Goal: Information Seeking & Learning: Learn about a topic

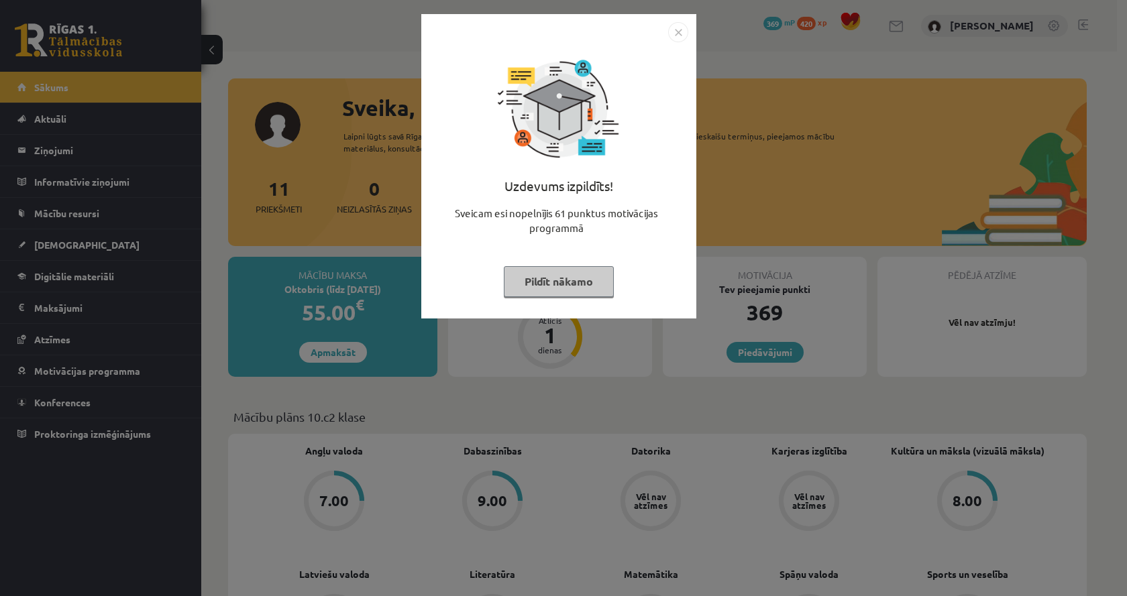
click at [772, 415] on div "Uzdevums izpildīts! Sveicam esi nopelnījis 61 punktus motivācijas programmā Pil…" at bounding box center [563, 298] width 1127 height 596
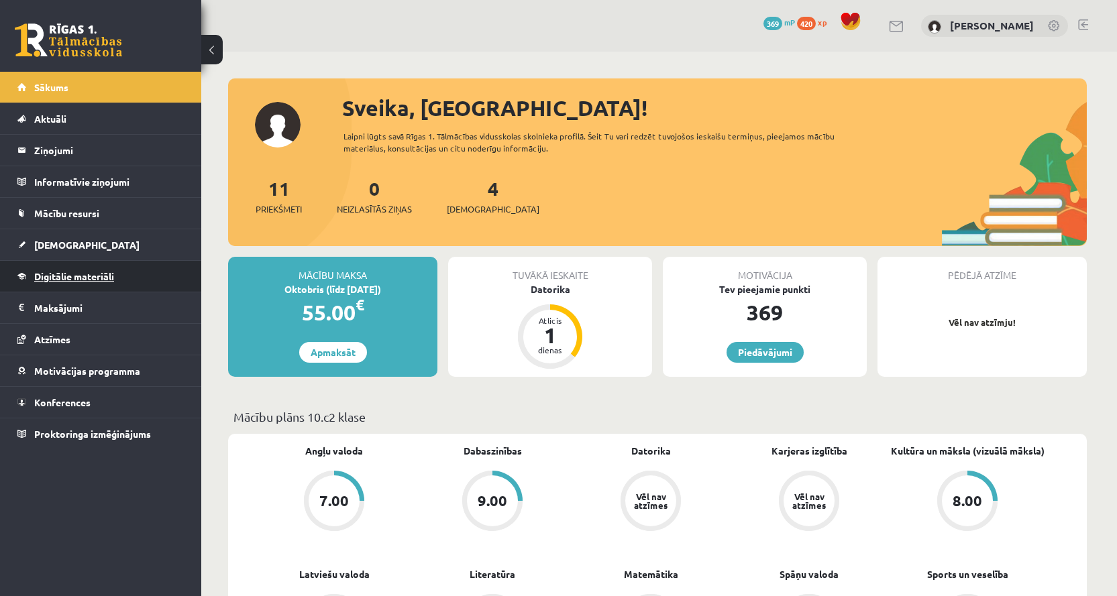
click at [91, 277] on span "Digitālie materiāli" at bounding box center [74, 276] width 80 height 12
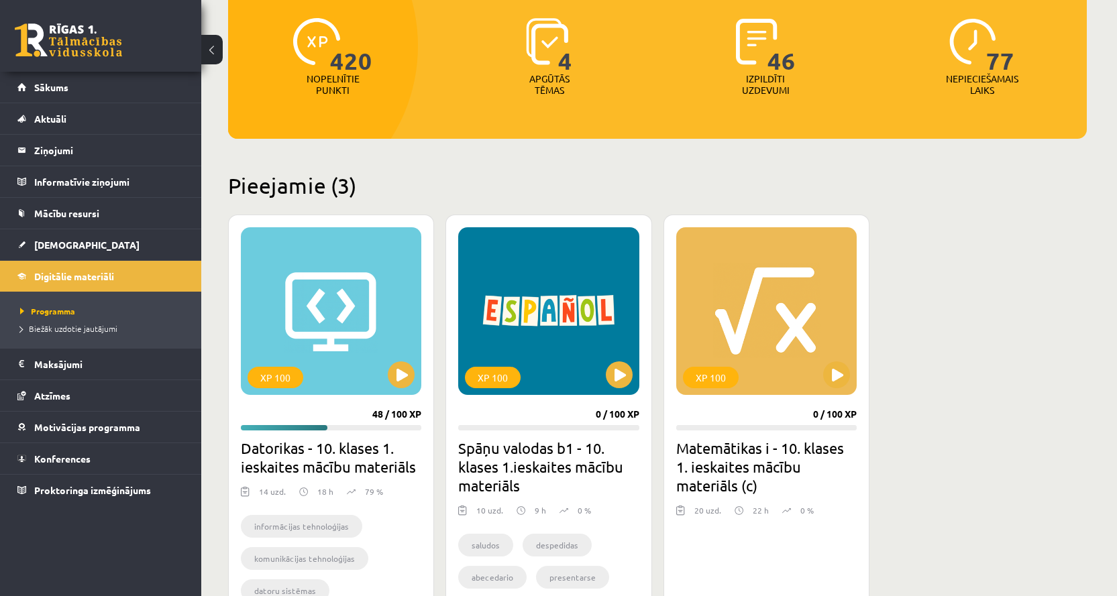
scroll to position [201, 0]
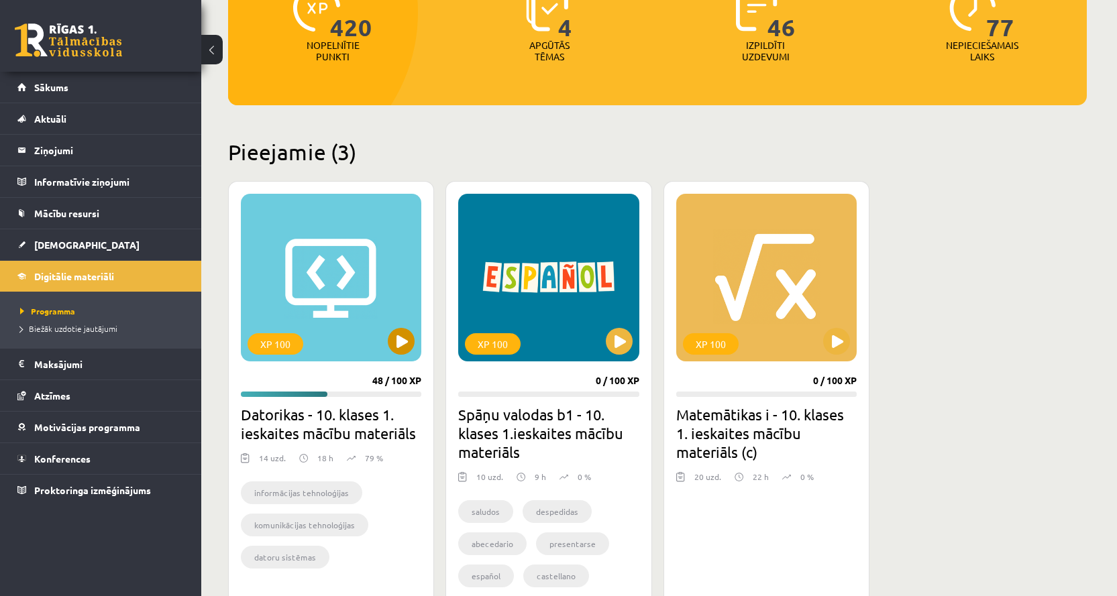
click at [341, 254] on div "XP 100" at bounding box center [331, 278] width 180 height 168
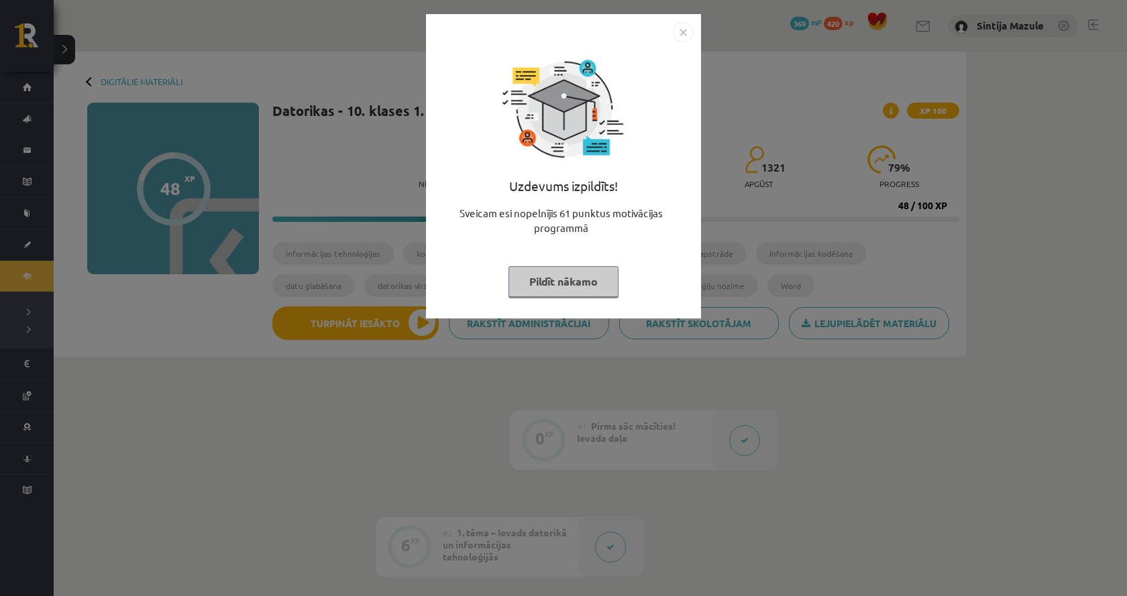
click at [231, 415] on div "Uzdevums izpildīts! Sveicam esi nopelnījis 61 punktus motivācijas programmā Pil…" at bounding box center [563, 298] width 1127 height 596
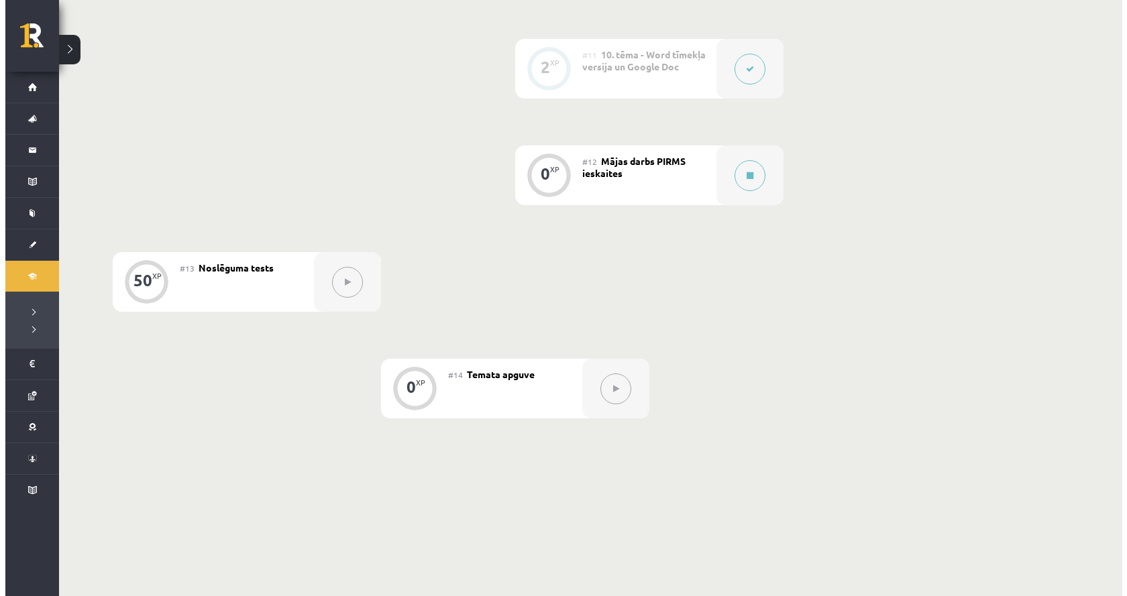
scroll to position [1361, 0]
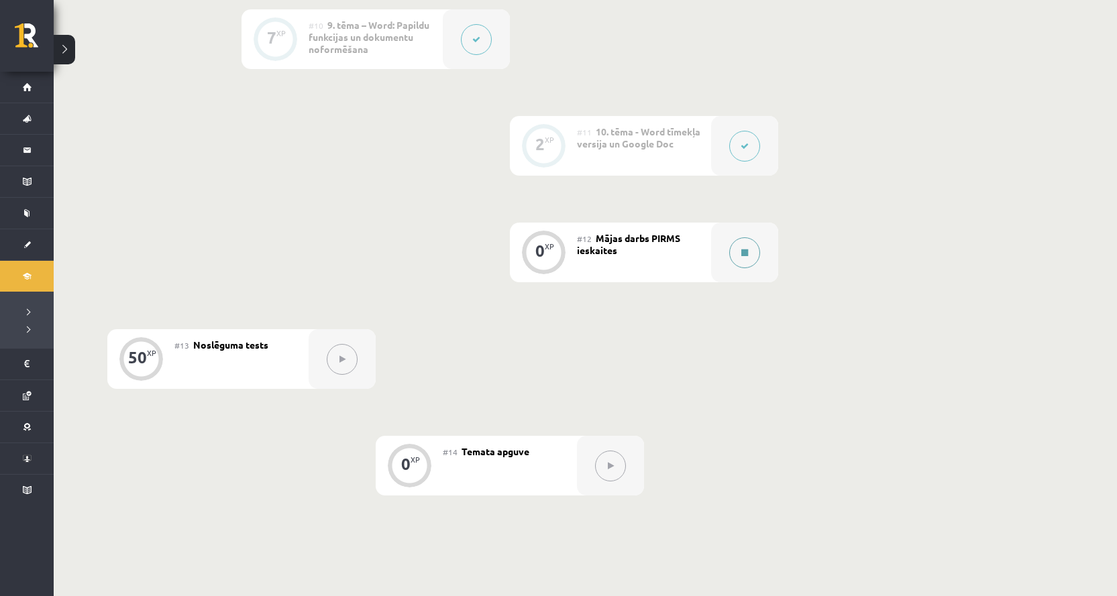
click at [763, 255] on div at bounding box center [744, 253] width 67 height 60
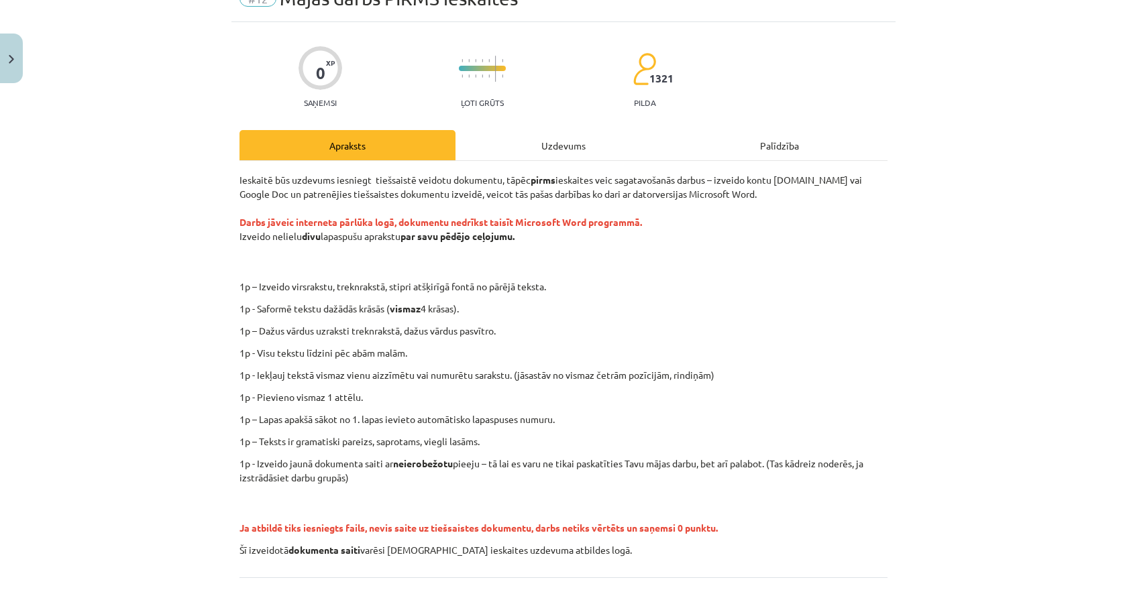
scroll to position [134, 0]
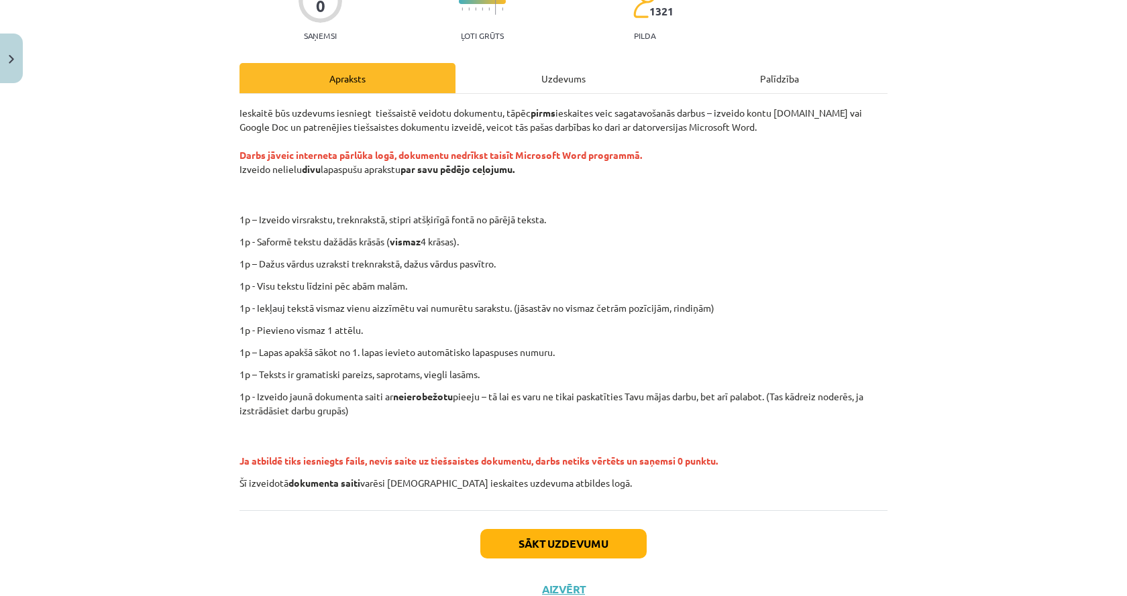
click at [529, 77] on div "Uzdevums" at bounding box center [564, 78] width 216 height 30
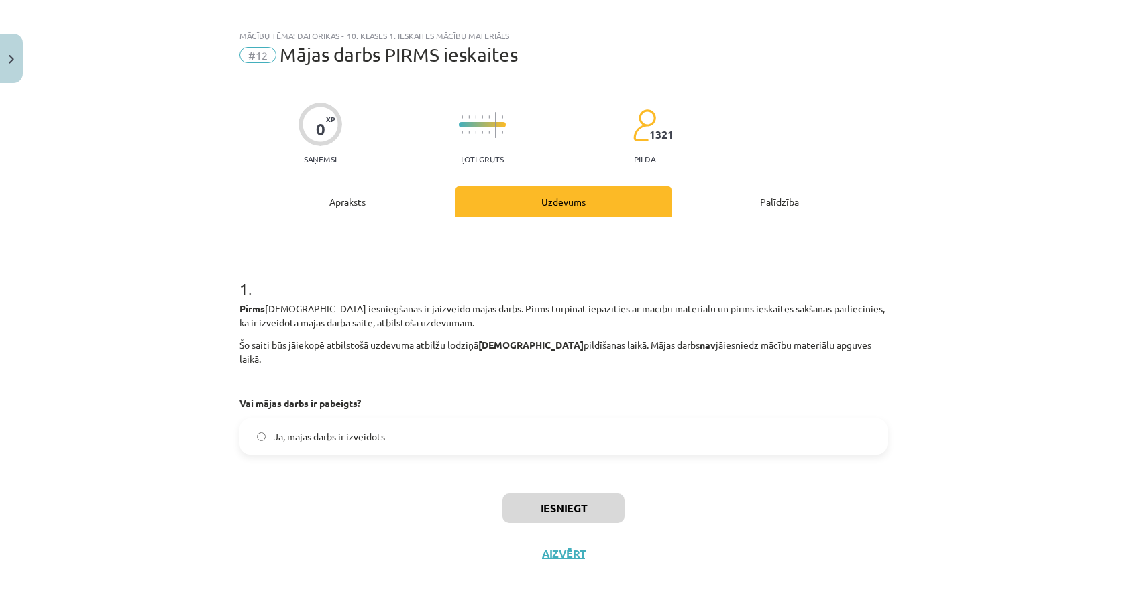
click at [360, 193] on div "Apraksts" at bounding box center [348, 202] width 216 height 30
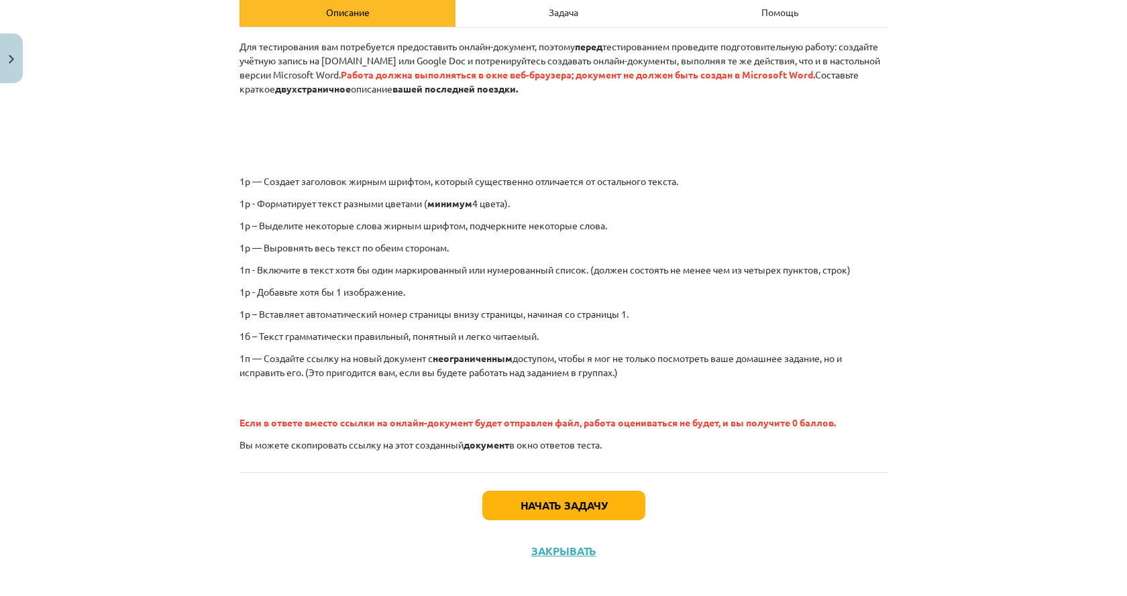
scroll to position [212, 0]
